Goal: Task Accomplishment & Management: Manage account settings

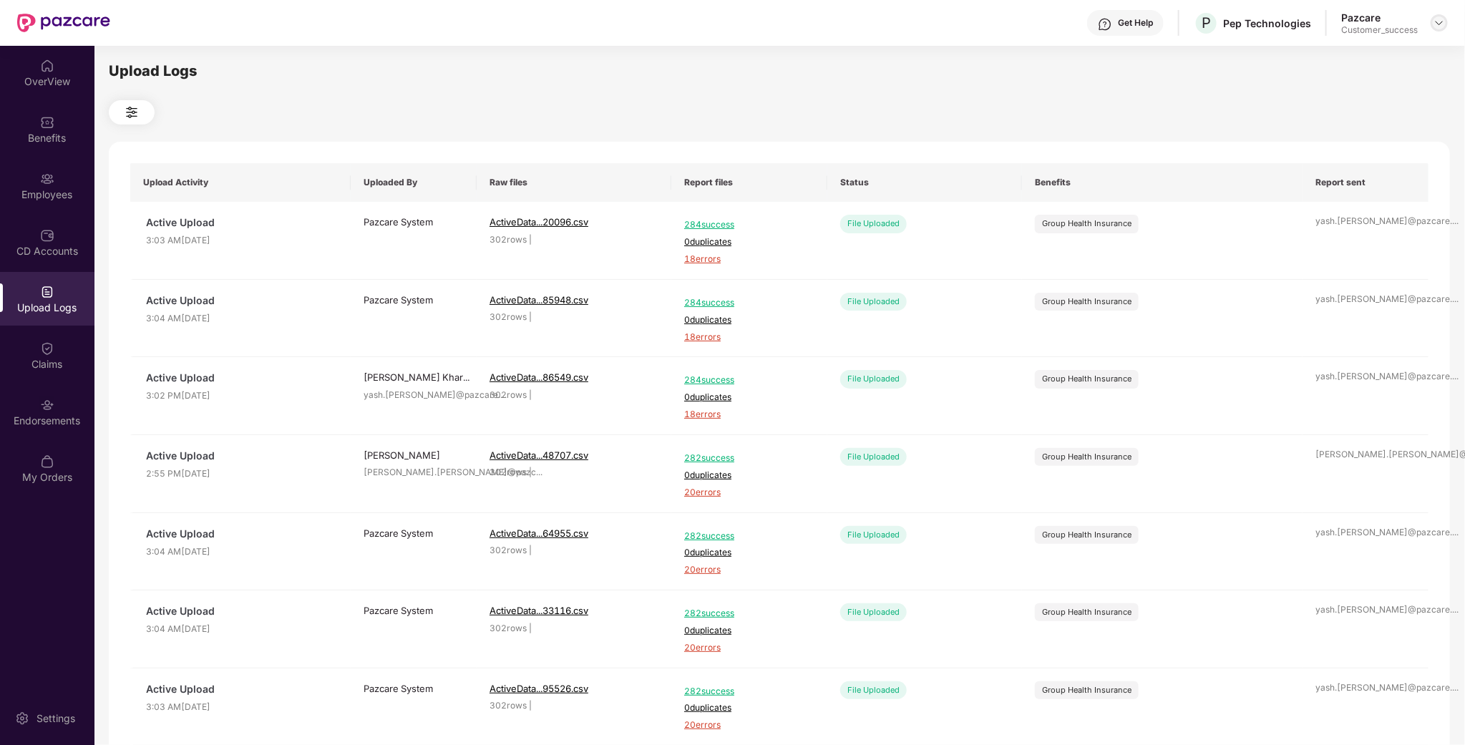
click at [1432, 17] on div at bounding box center [1439, 22] width 17 height 17
click at [1435, 26] on img at bounding box center [1439, 22] width 11 height 11
click at [1431, 30] on div at bounding box center [1439, 22] width 17 height 17
drag, startPoint x: 1437, startPoint y: 24, endPoint x: 1435, endPoint y: 33, distance: 9.6
click at [1439, 24] on img at bounding box center [1439, 22] width 11 height 11
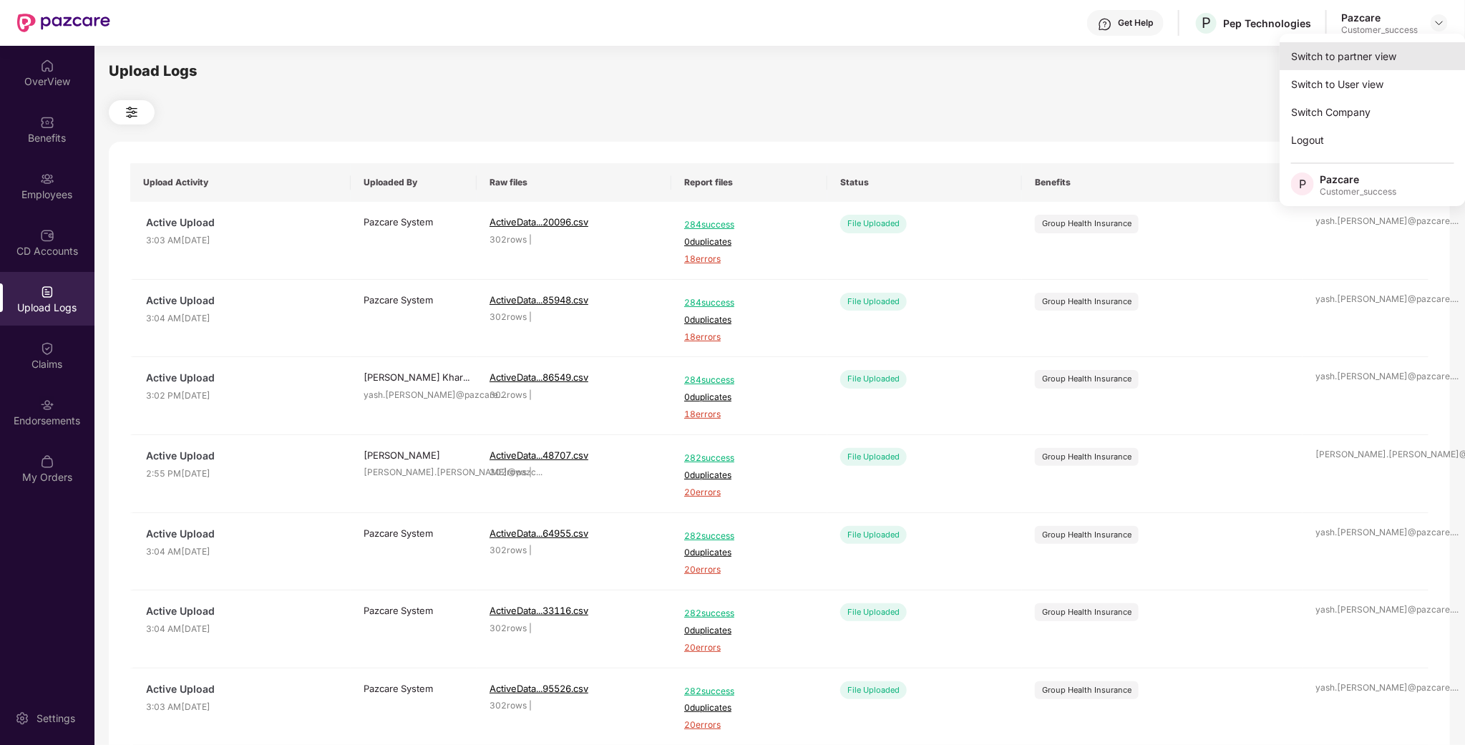
click at [1417, 52] on div "Switch to partner view" at bounding box center [1373, 56] width 186 height 28
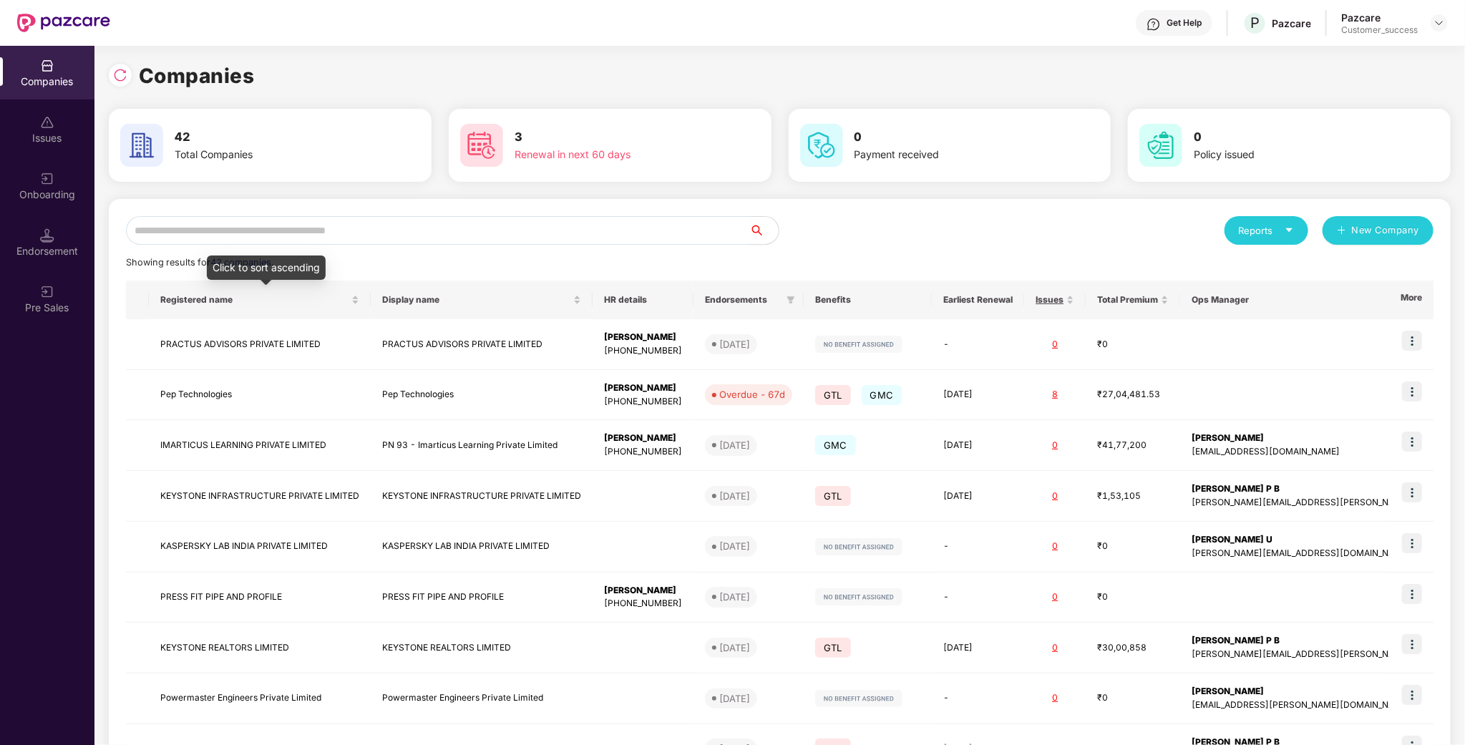
click at [178, 234] on input "text" at bounding box center [438, 230] width 624 height 29
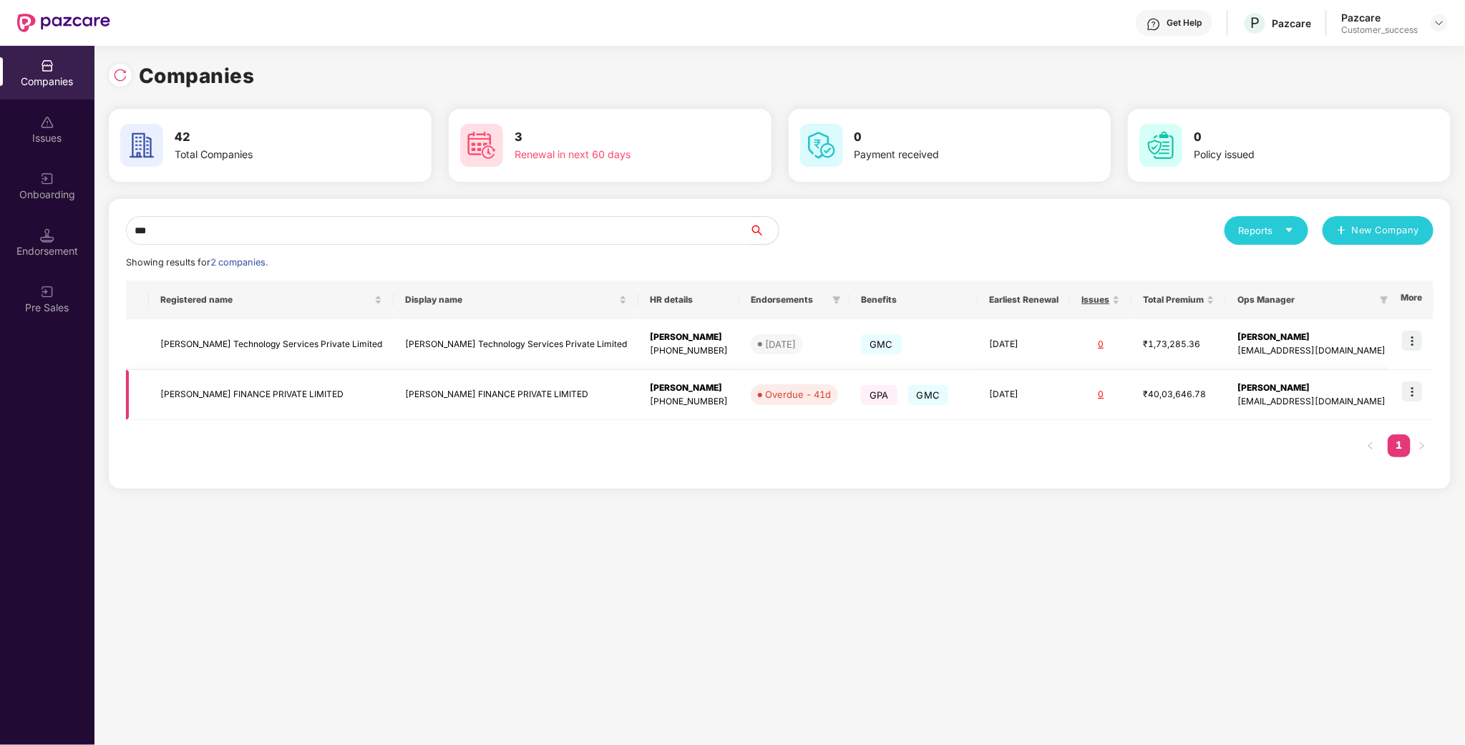
type input "***"
click at [1413, 383] on img at bounding box center [1412, 392] width 20 height 20
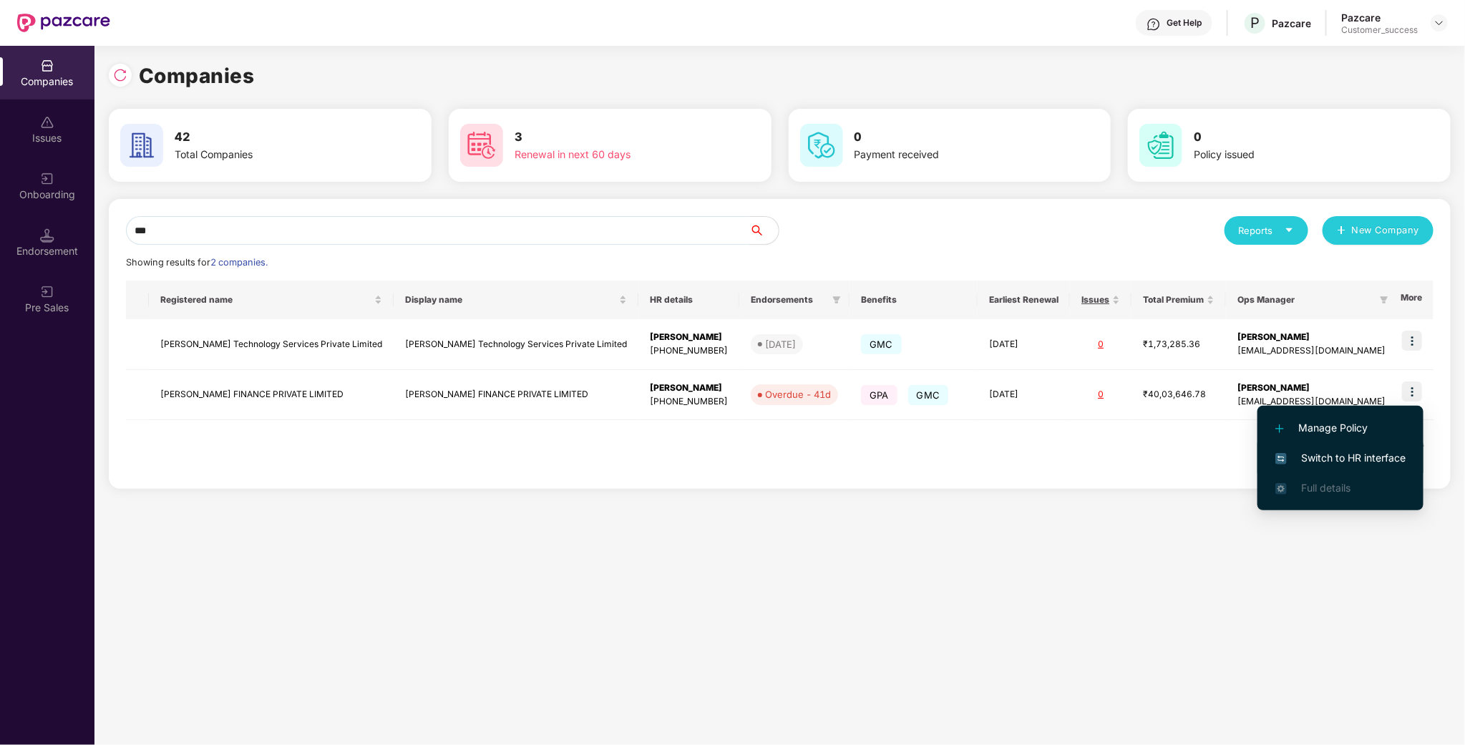
click at [1364, 460] on span "Switch to HR interface" at bounding box center [1341, 458] width 130 height 16
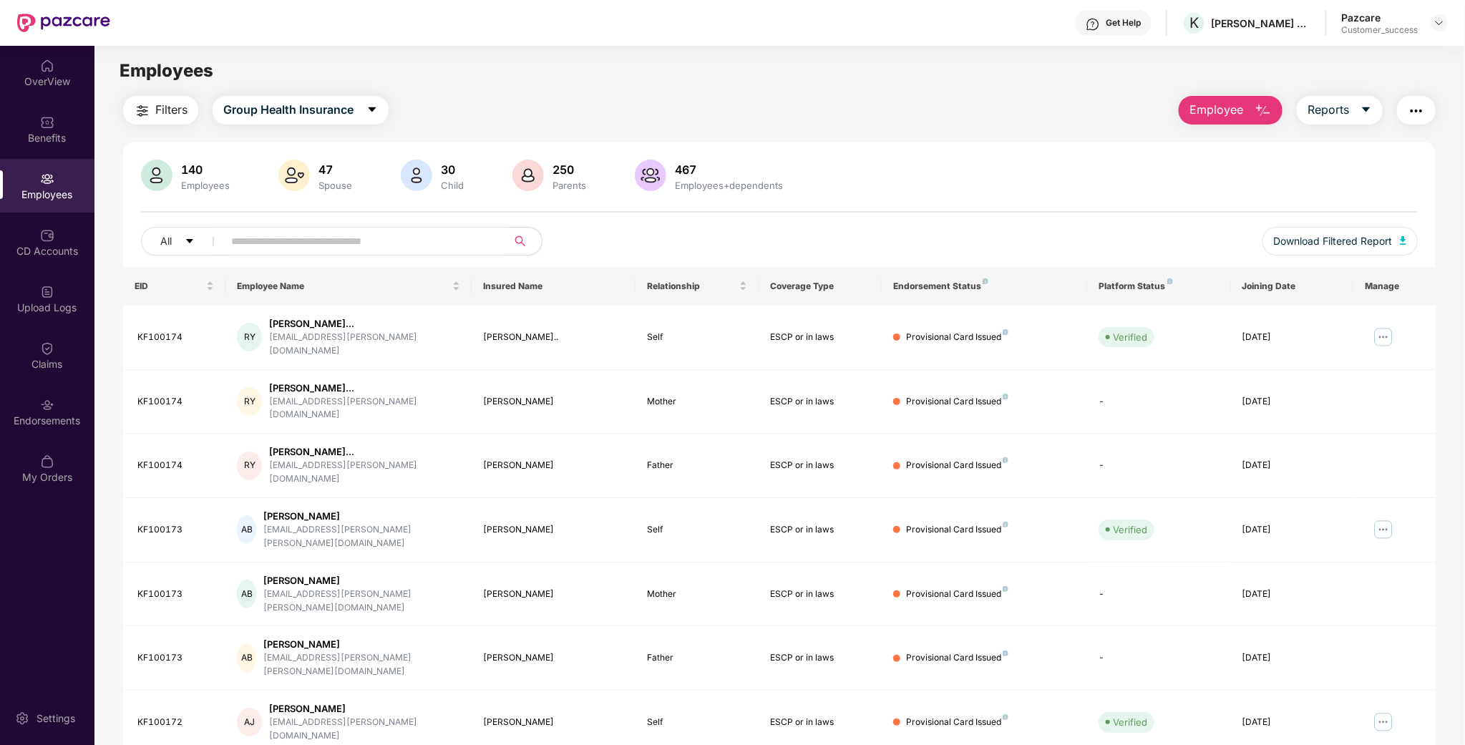
click at [342, 228] on span at bounding box center [360, 241] width 293 height 29
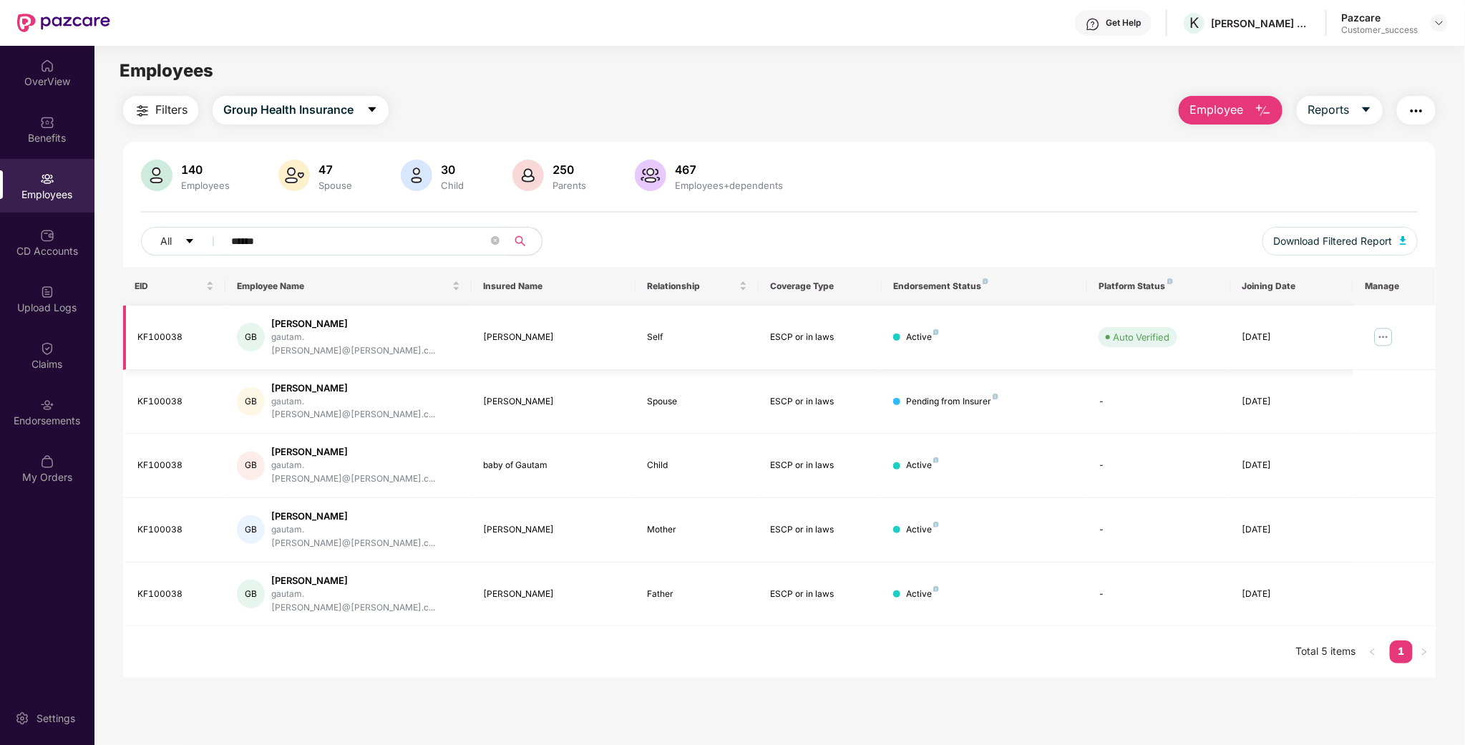
type input "******"
click at [1387, 331] on img at bounding box center [1383, 337] width 23 height 23
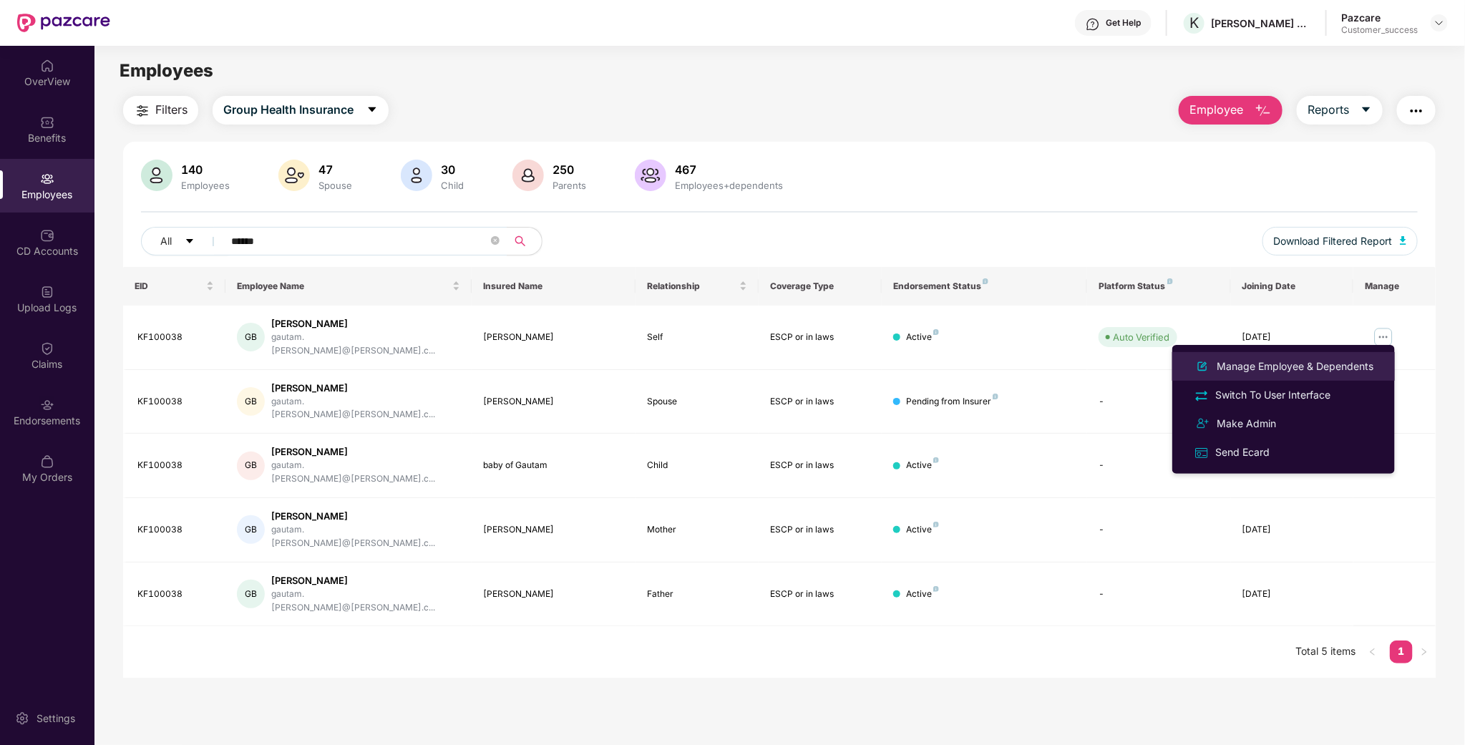
click at [1304, 369] on div "Manage Employee & Dependents" at bounding box center [1295, 367] width 162 height 16
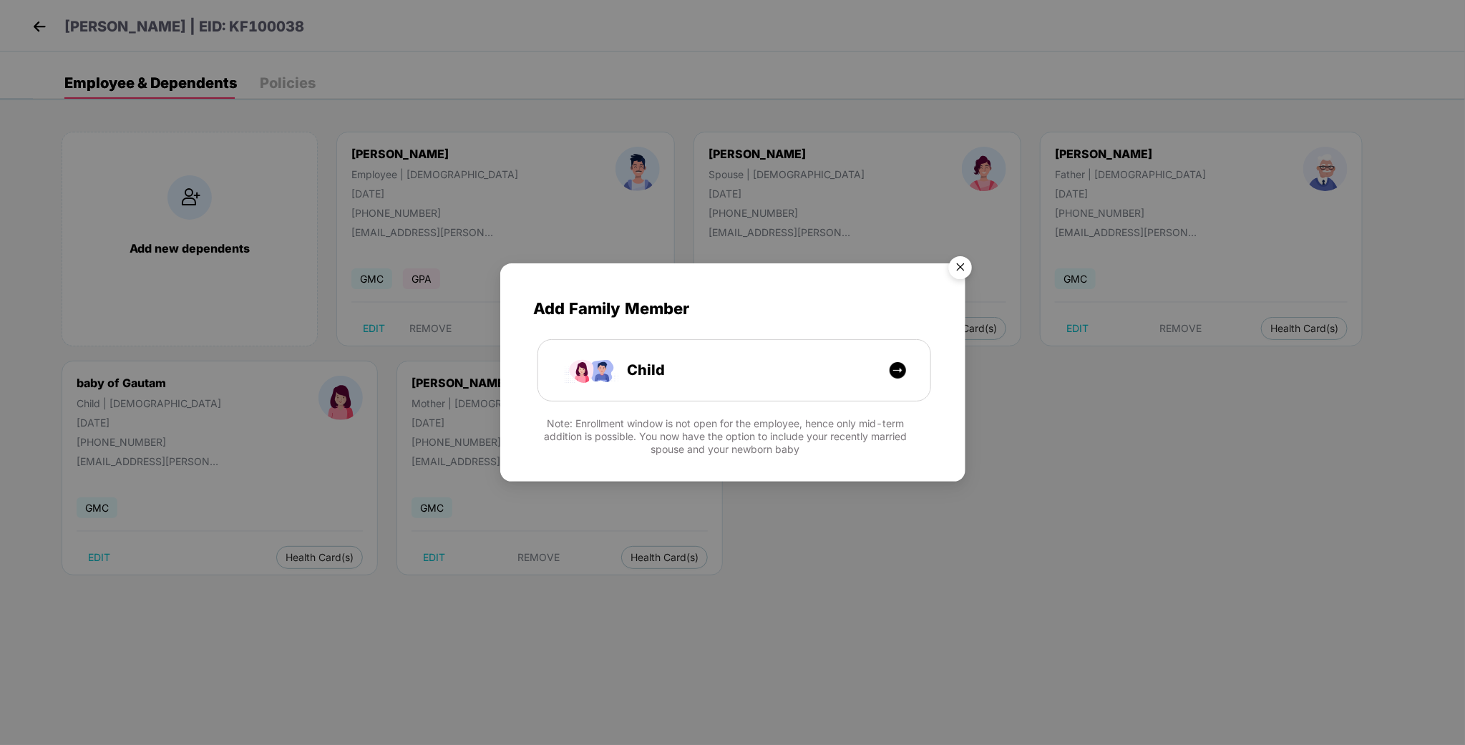
click at [956, 263] on img "Close" at bounding box center [961, 270] width 40 height 40
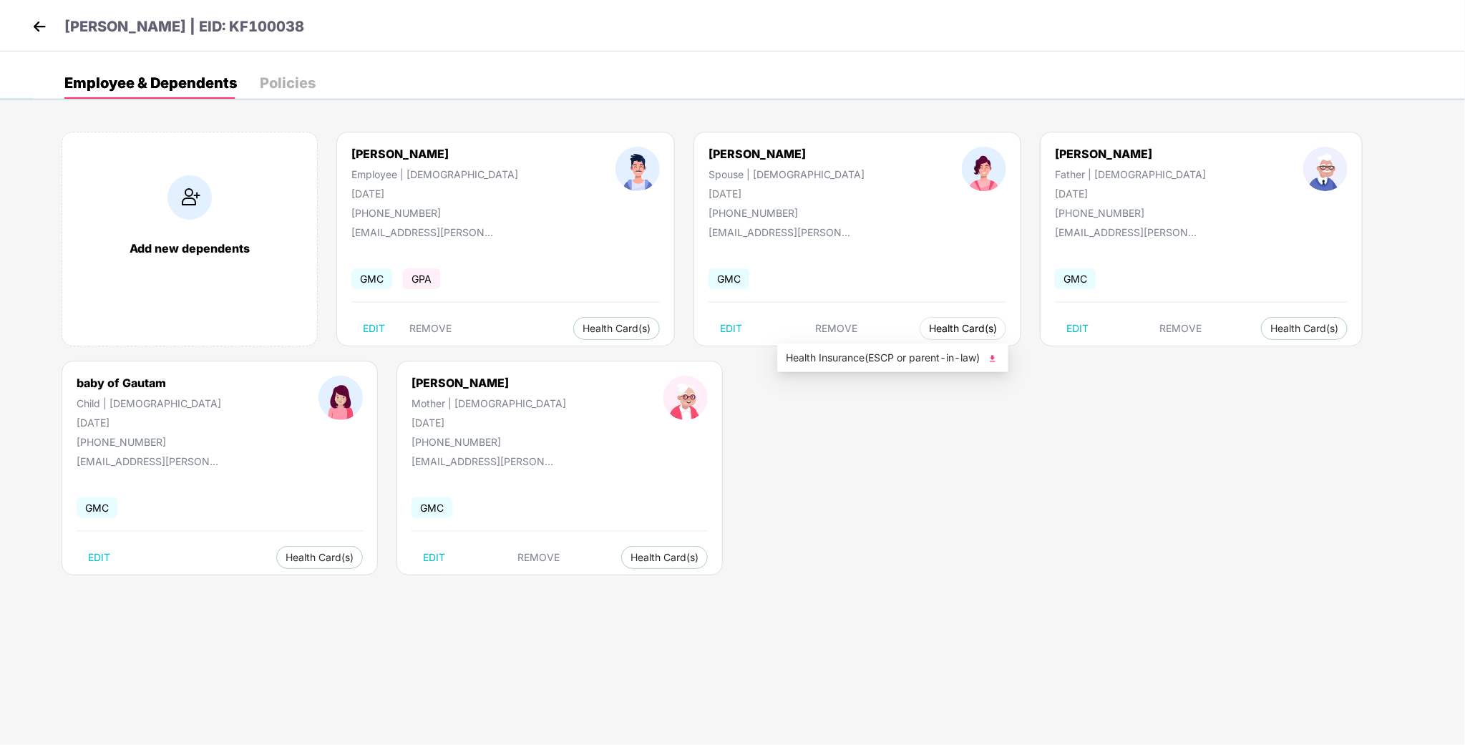
click at [929, 332] on span "Health Card(s)" at bounding box center [963, 328] width 68 height 7
click at [920, 335] on button "Health Card(s)" at bounding box center [963, 328] width 87 height 23
click at [929, 332] on span "Health Card(s)" at bounding box center [963, 328] width 68 height 7
click at [929, 325] on span "Health Card(s)" at bounding box center [963, 328] width 68 height 7
click at [855, 353] on span "Health Insurance(ESCP or parent-in-law)" at bounding box center [893, 358] width 214 height 16
